Goal: Register for event/course

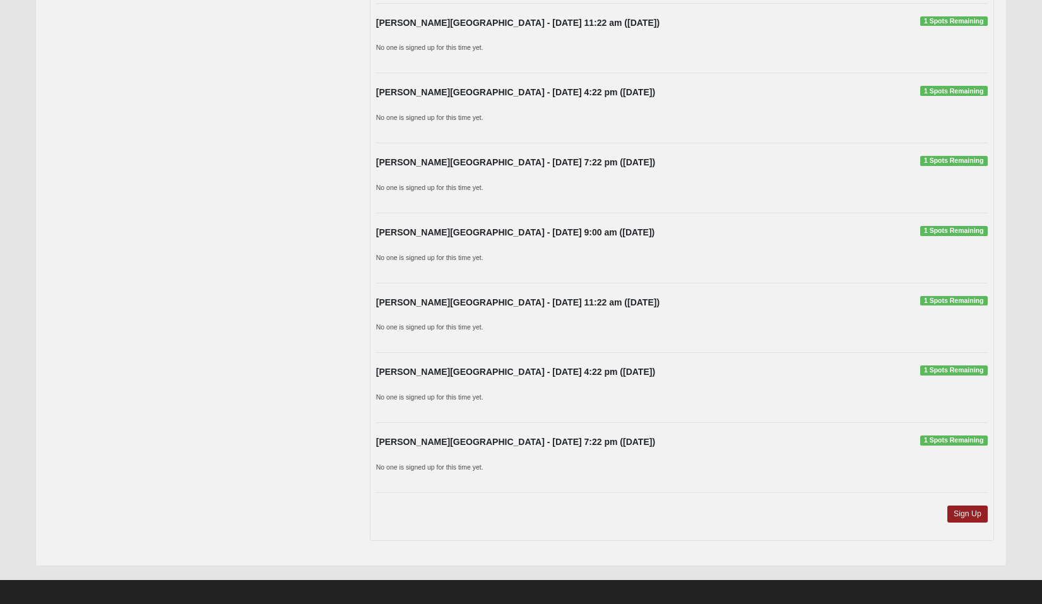
scroll to position [844, 0]
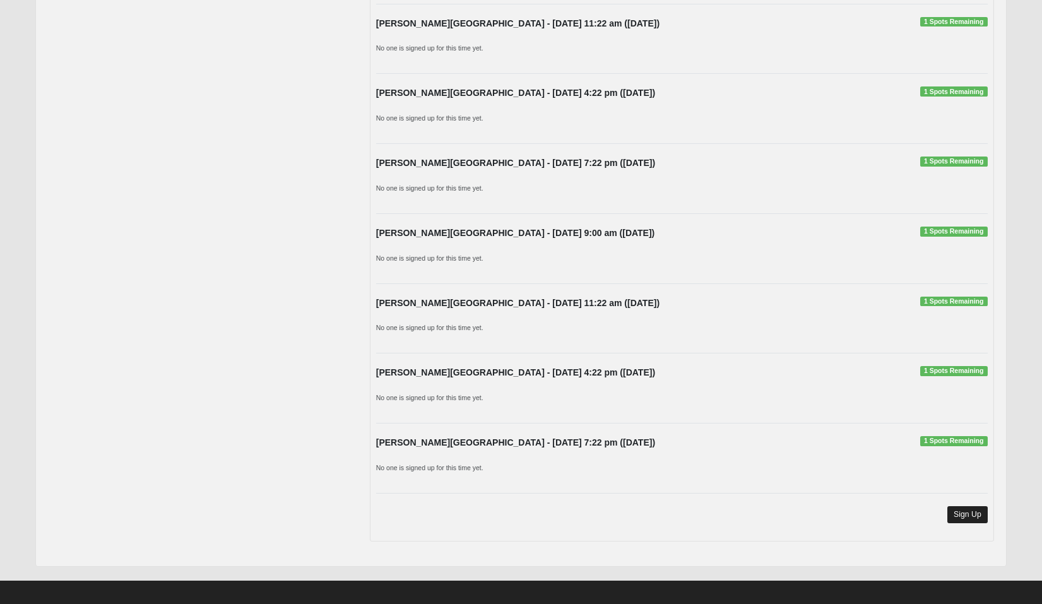
click at [971, 506] on link "Sign Up" at bounding box center [968, 514] width 40 height 17
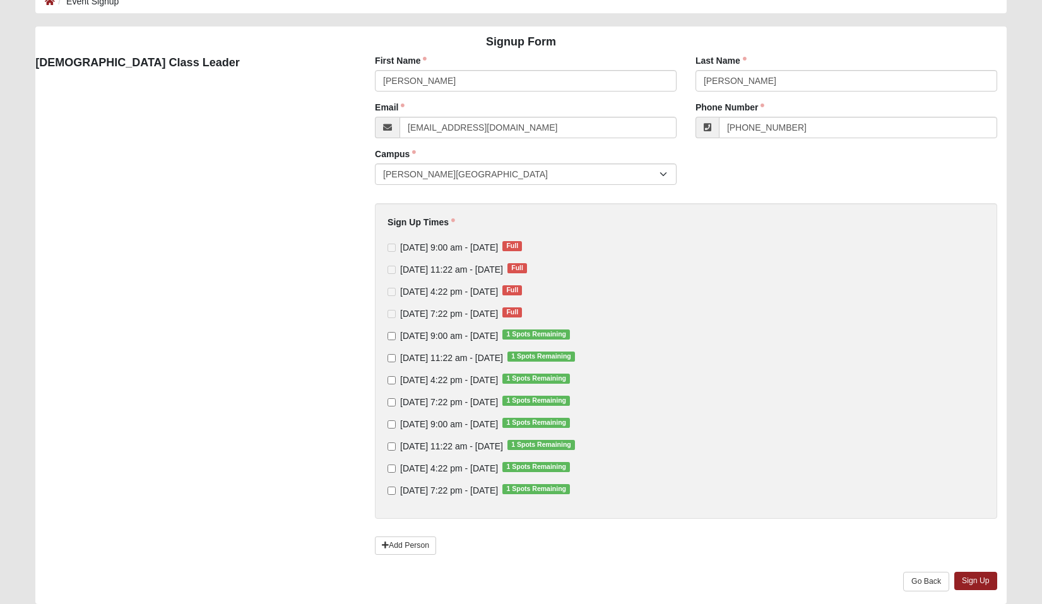
scroll to position [86, 0]
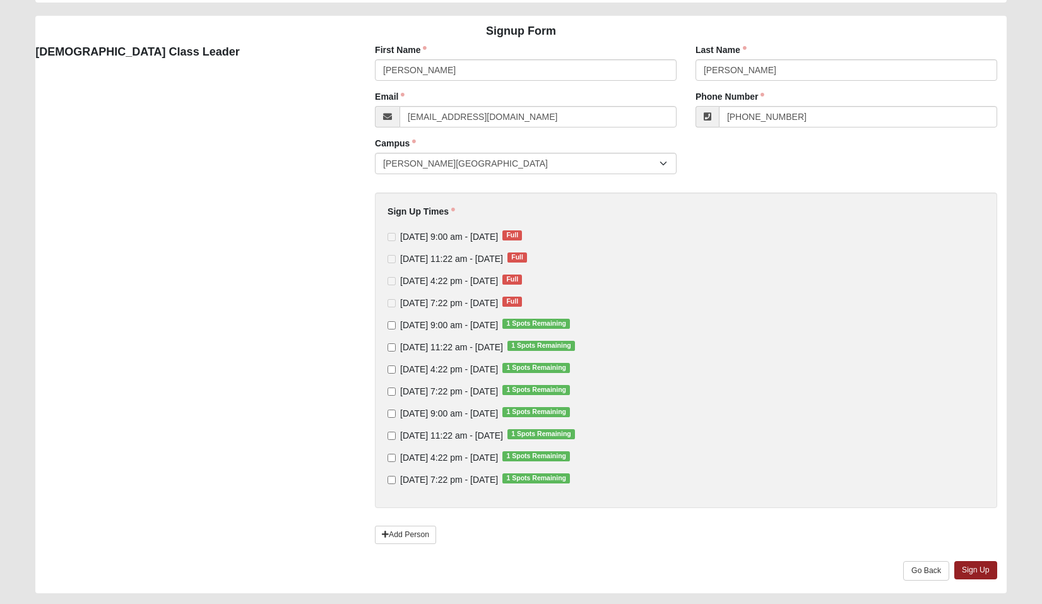
click at [444, 347] on span "[DATE] 11:22 am - [DATE] 1 Spots Remaining" at bounding box center [451, 347] width 103 height 10
click at [396, 347] on input "[DATE] 11:22 am - [DATE] 1 Spots Remaining" at bounding box center [392, 347] width 8 height 8
checkbox input "true"
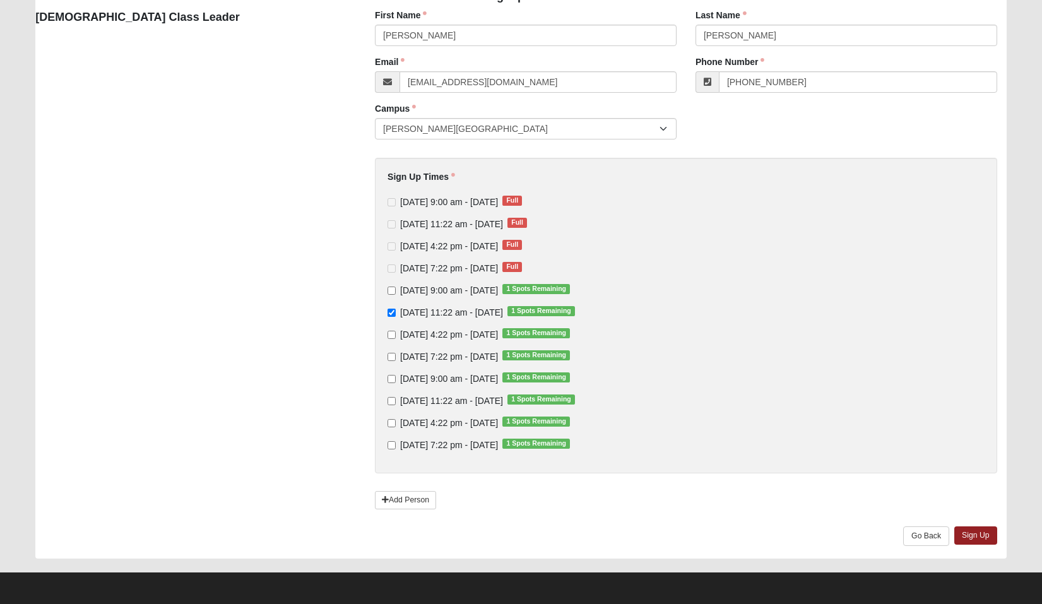
scroll to position [121, 0]
click at [977, 539] on link "Sign Up" at bounding box center [976, 536] width 43 height 18
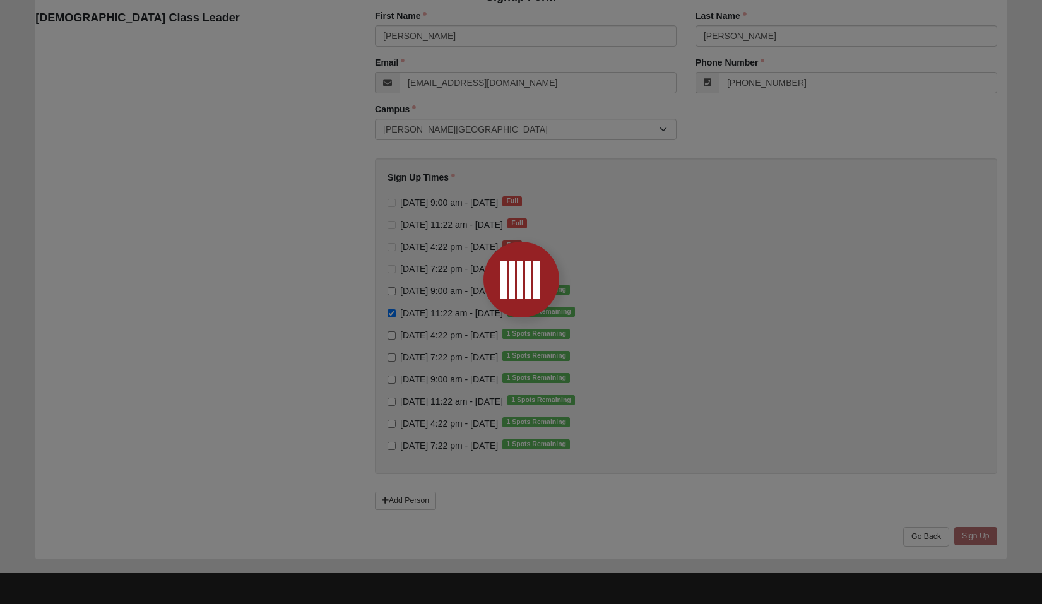
scroll to position [0, 0]
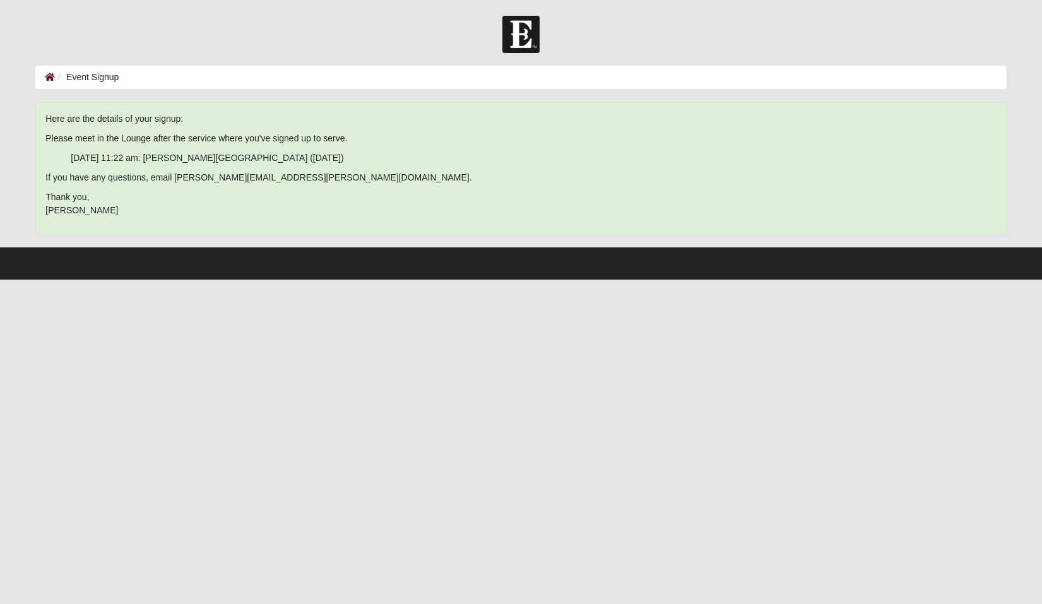
click at [50, 76] on icon at bounding box center [50, 77] width 10 height 9
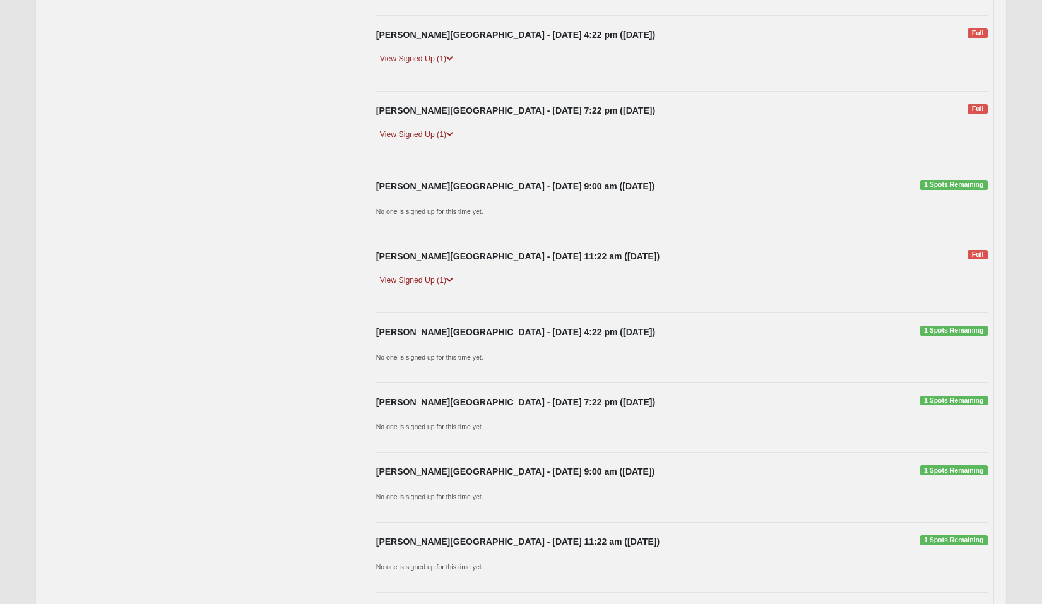
scroll to position [330, 0]
click at [450, 57] on icon at bounding box center [449, 60] width 7 height 8
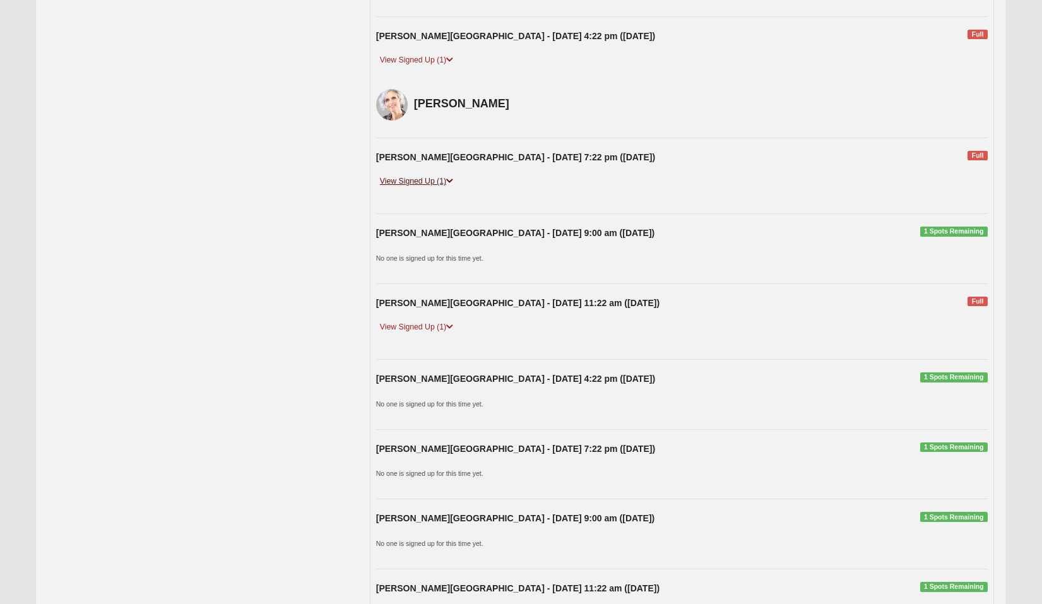
click at [452, 177] on icon at bounding box center [449, 181] width 7 height 8
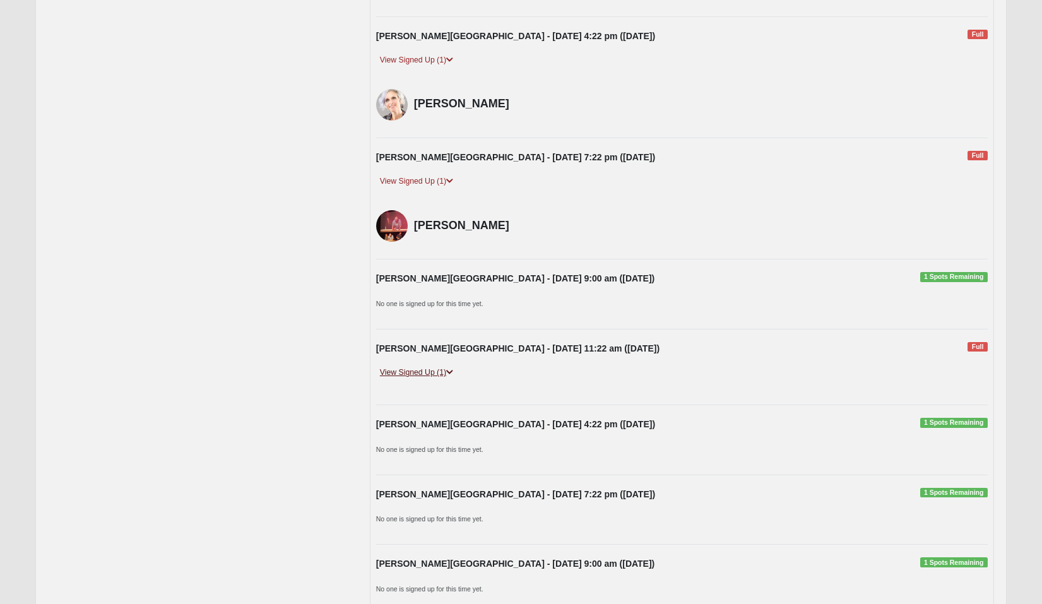
click at [452, 369] on icon at bounding box center [449, 373] width 7 height 8
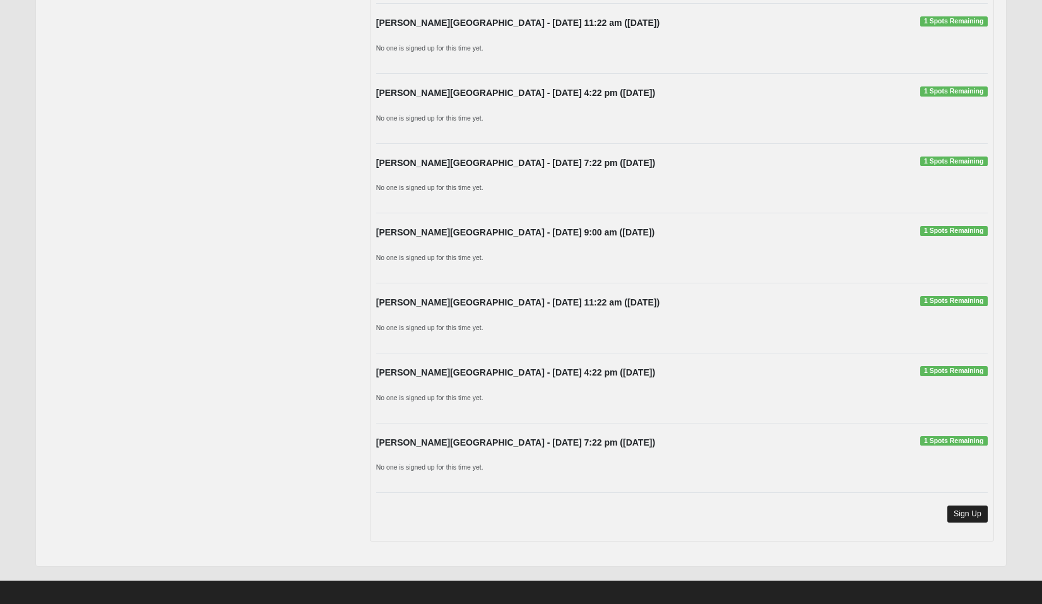
scroll to position [986, 0]
click at [969, 506] on link "Sign Up" at bounding box center [968, 514] width 40 height 17
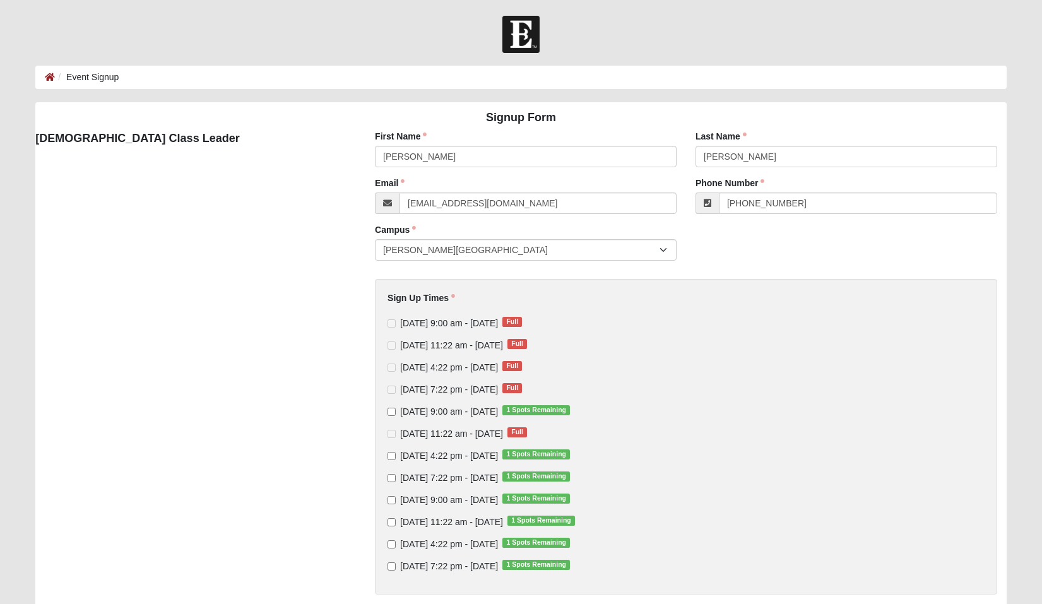
click at [474, 455] on span "[DATE] 4:22 pm - [DATE] 1 Spots Remaining" at bounding box center [449, 456] width 98 height 10
click at [396, 455] on input "[DATE] 4:22 pm - [DATE] 1 Spots Remaining" at bounding box center [392, 456] width 8 height 8
checkbox input "true"
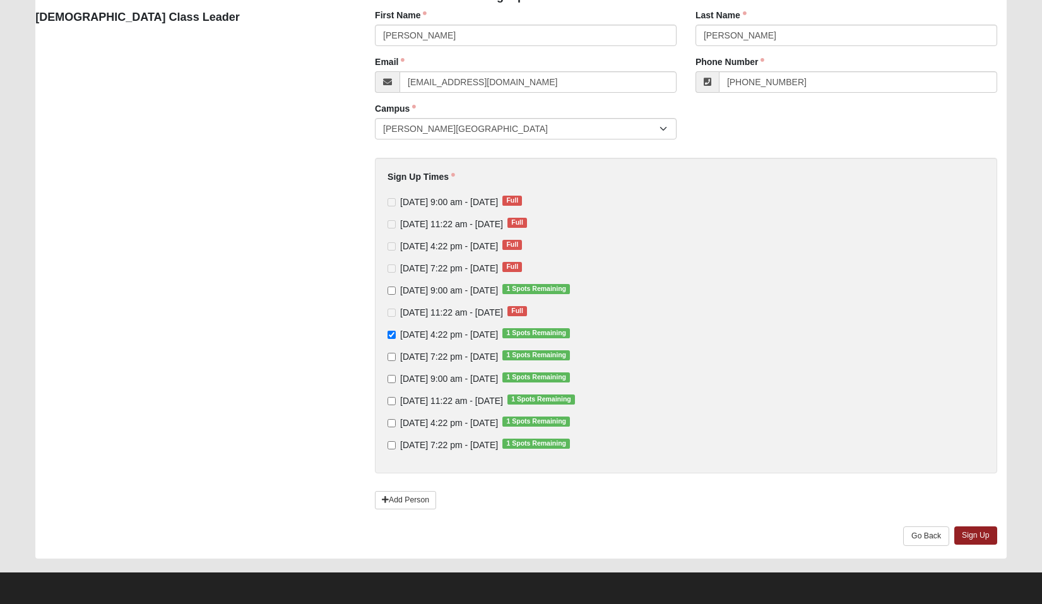
scroll to position [121, 0]
click at [982, 537] on link "Sign Up" at bounding box center [976, 536] width 43 height 18
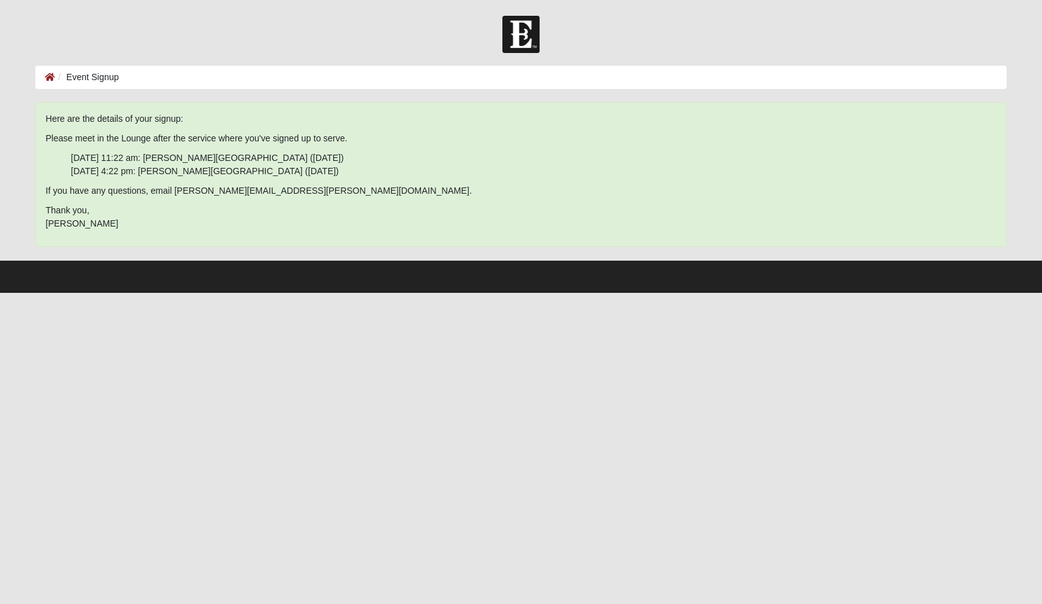
scroll to position [0, 0]
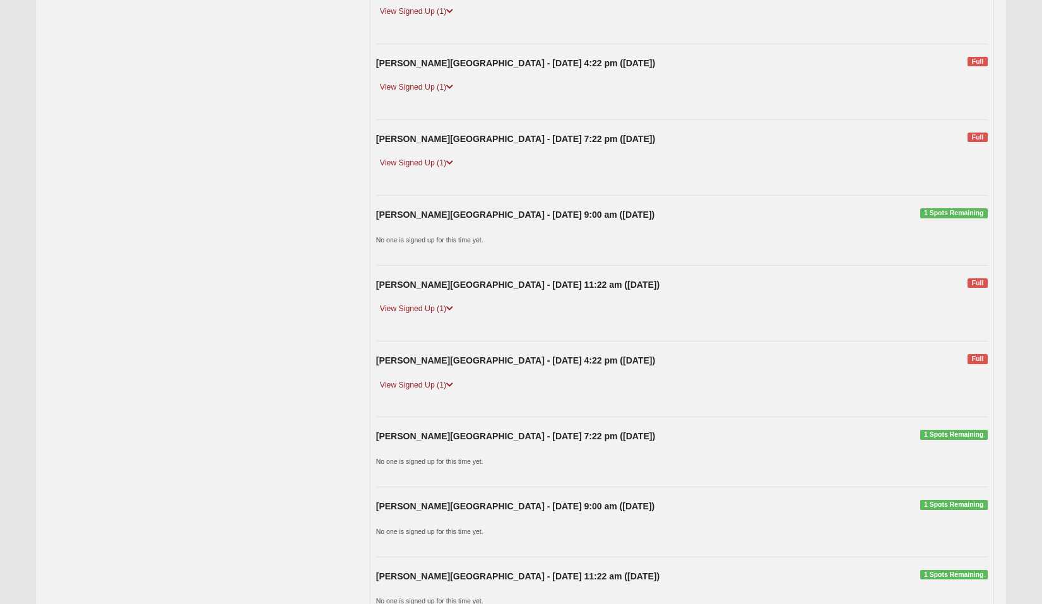
scroll to position [297, 0]
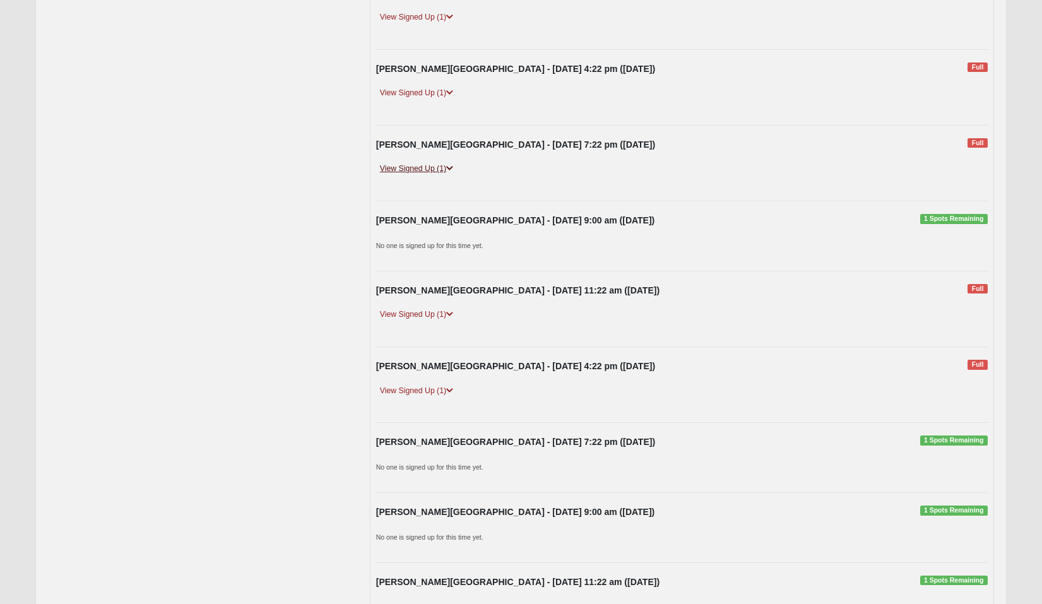
click at [452, 165] on icon at bounding box center [449, 169] width 7 height 8
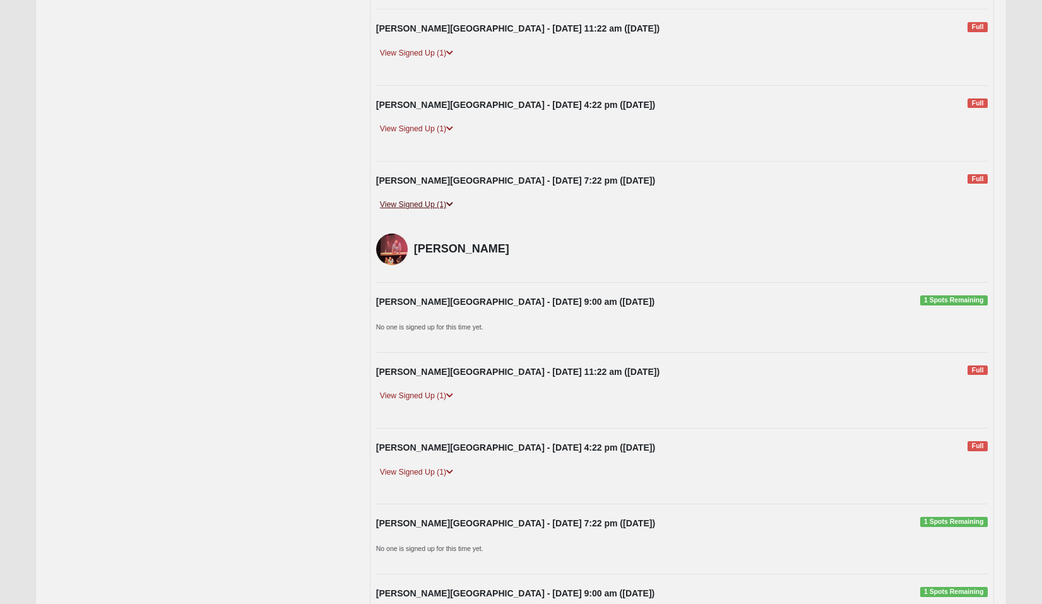
scroll to position [260, 0]
click at [453, 128] on icon at bounding box center [449, 130] width 7 height 8
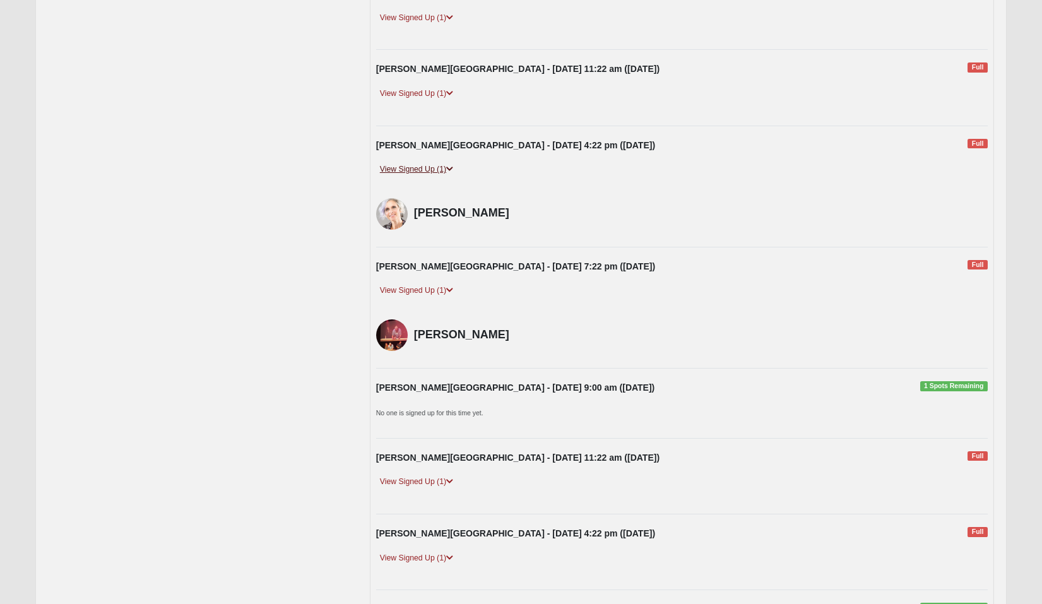
scroll to position [211, 0]
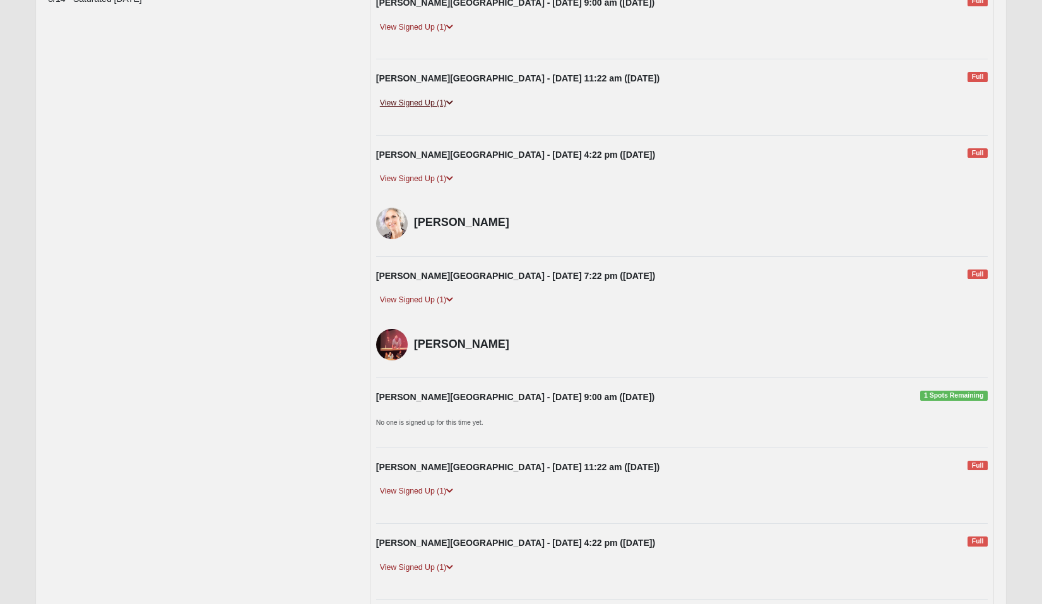
click at [451, 99] on icon at bounding box center [449, 103] width 7 height 8
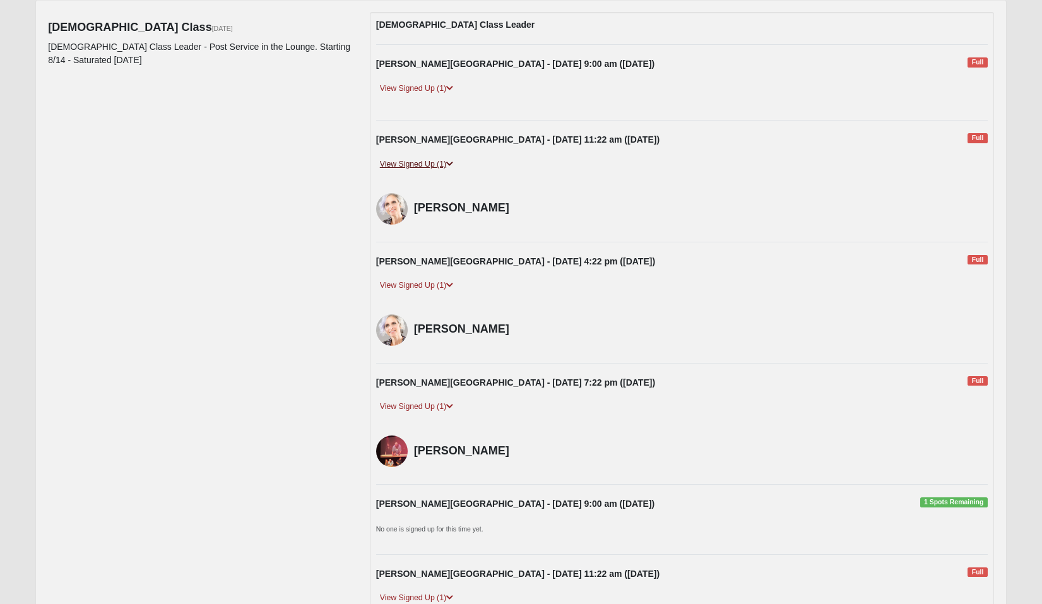
scroll to position [148, 0]
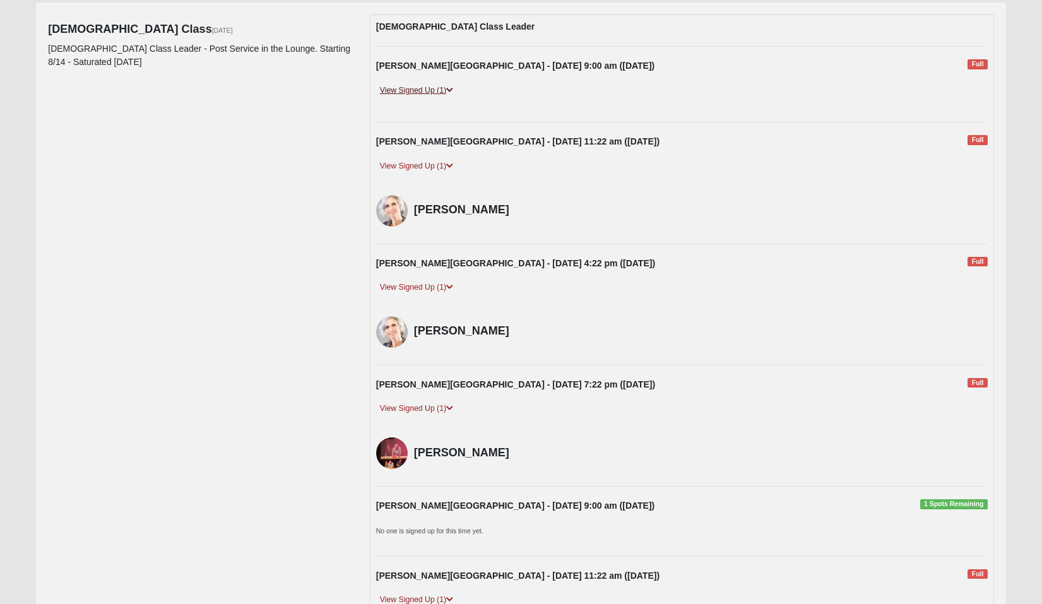
click at [450, 87] on icon at bounding box center [449, 90] width 7 height 8
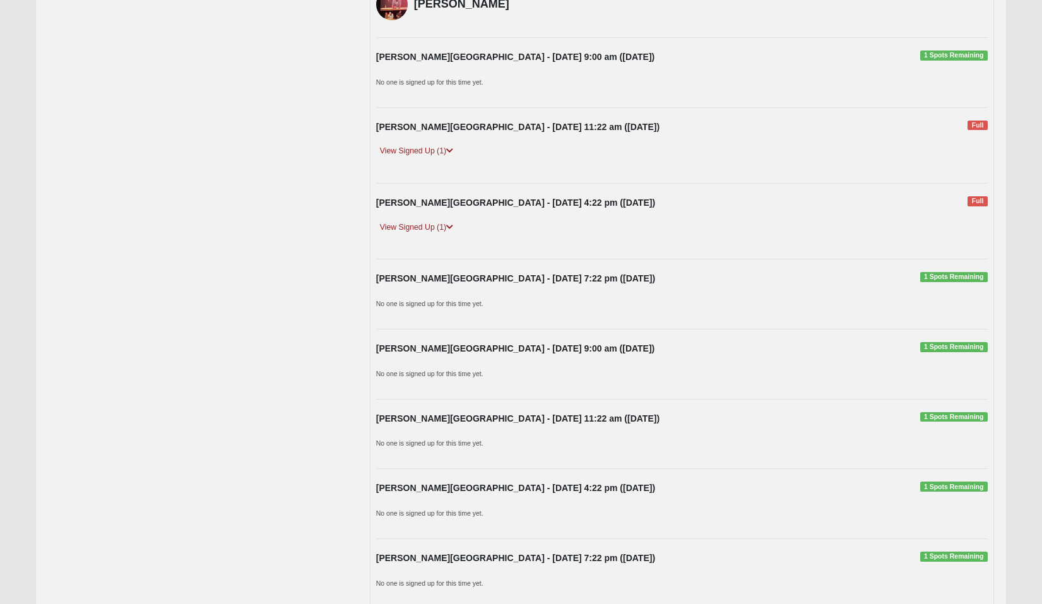
scroll to position [652, 0]
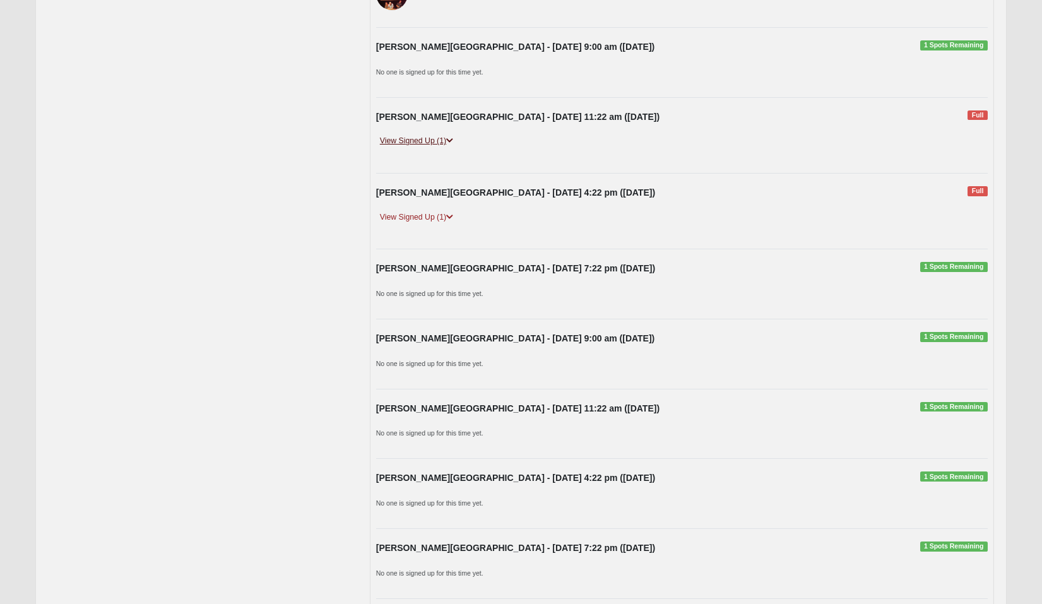
click at [452, 137] on icon at bounding box center [449, 141] width 7 height 8
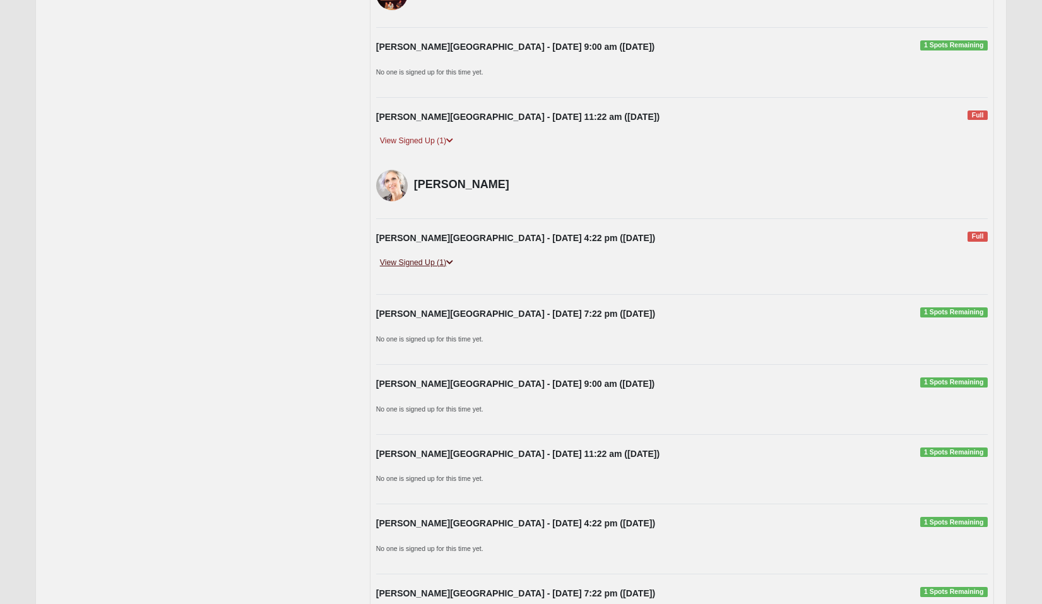
click at [450, 259] on icon at bounding box center [449, 263] width 7 height 8
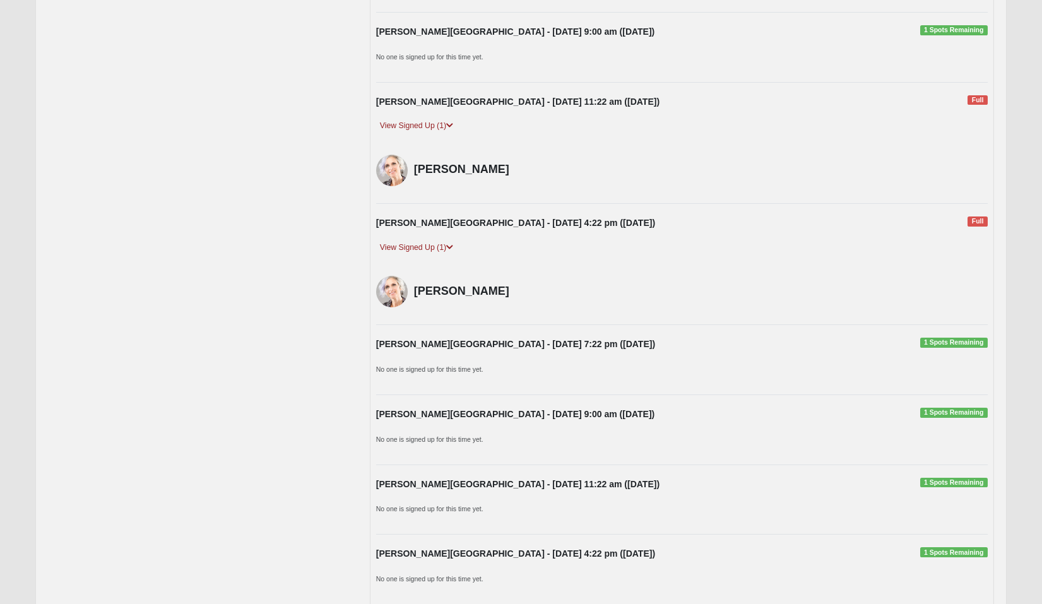
scroll to position [669, 0]
